Goal: Find specific page/section: Find specific page/section

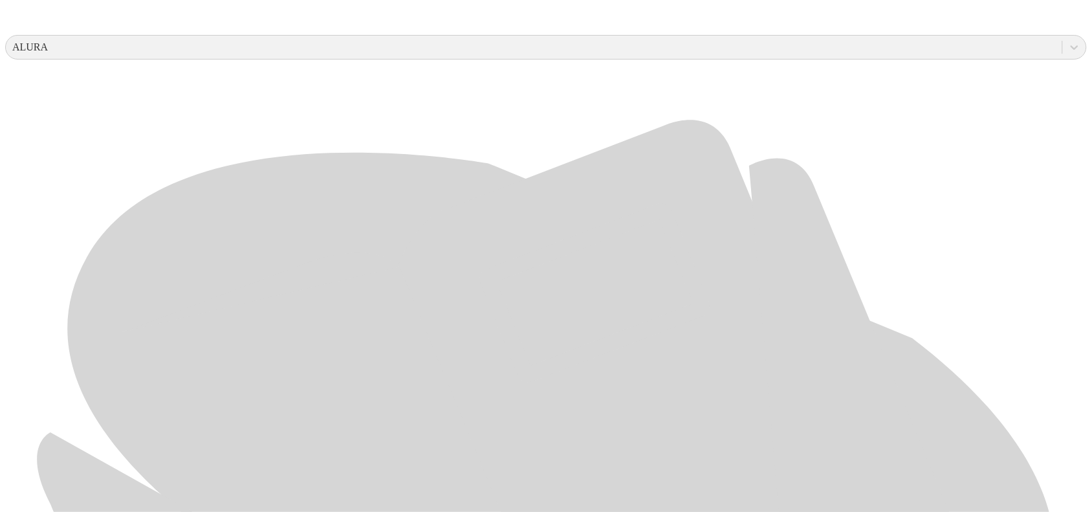
scroll to position [611, 0]
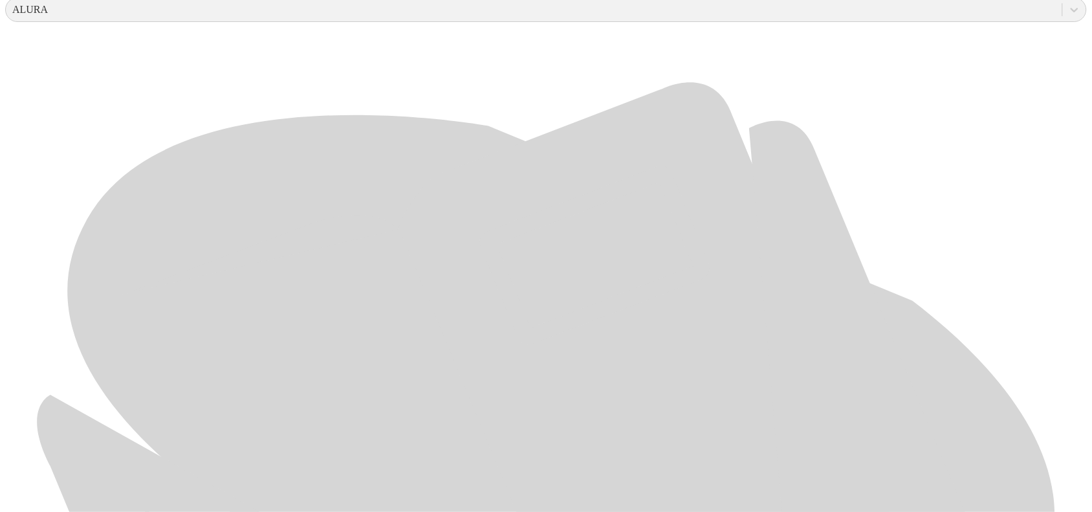
scroll to position [611, 0]
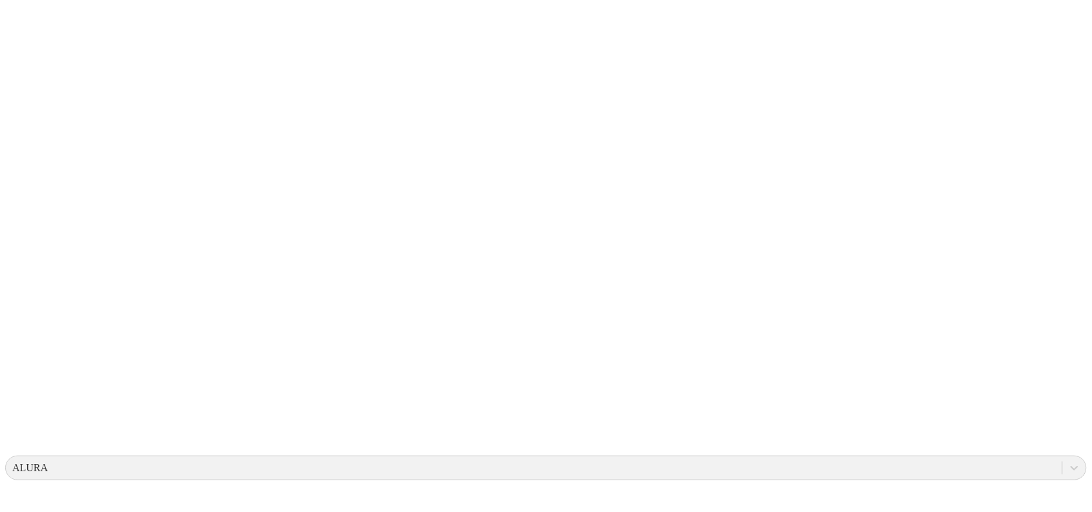
scroll to position [0, 0]
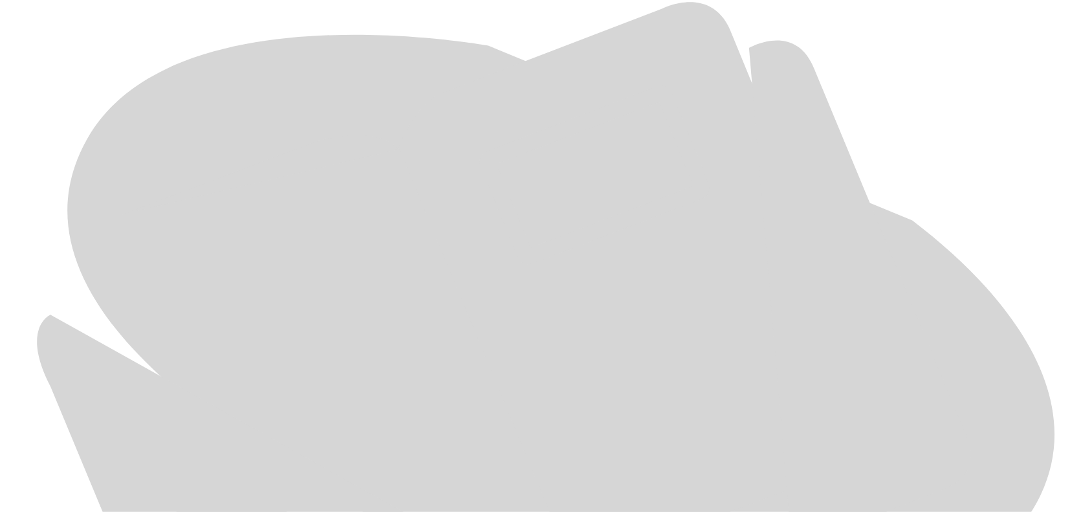
scroll to position [611, 0]
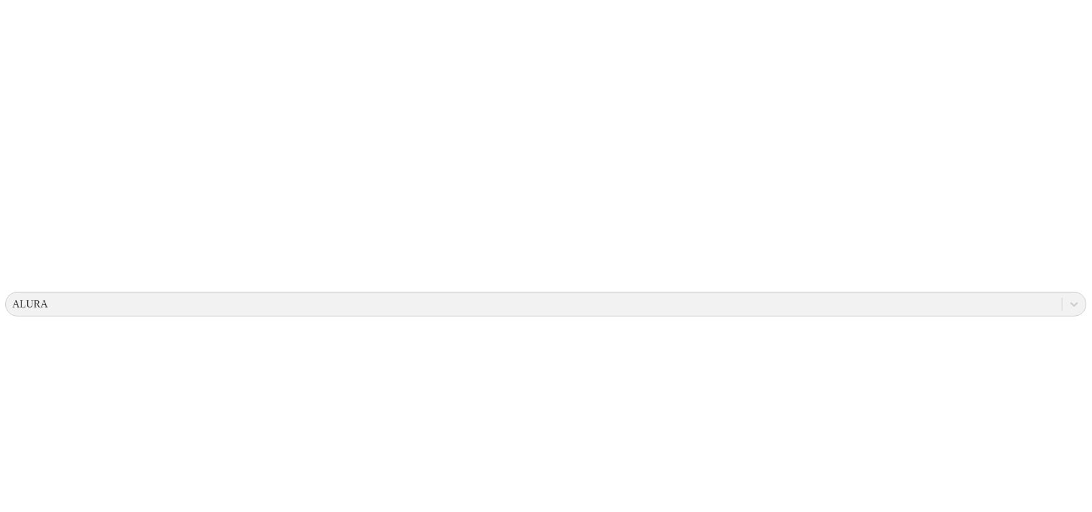
scroll to position [0, 0]
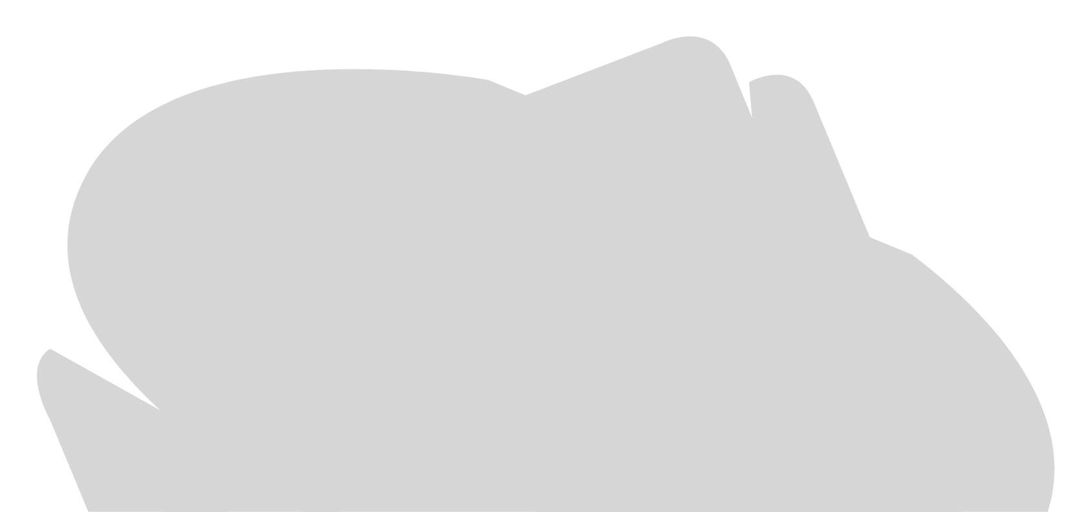
scroll to position [611, 0]
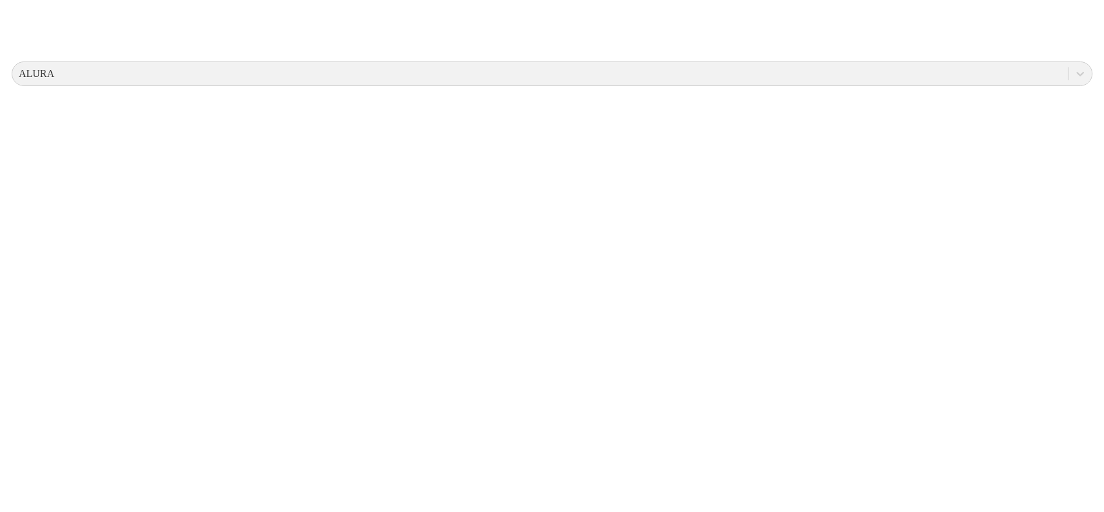
scroll to position [0, 0]
